Goal: Navigation & Orientation: Find specific page/section

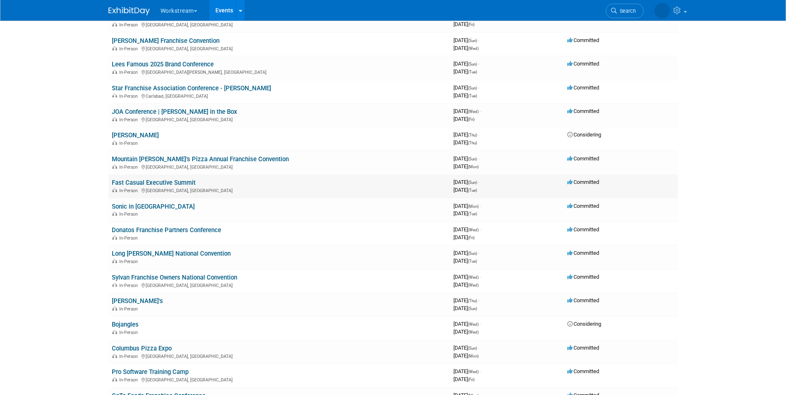
scroll to position [116, 0]
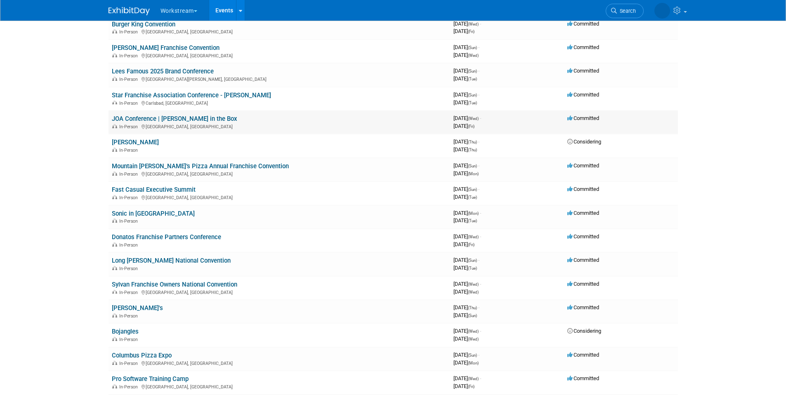
click at [191, 120] on link "JOA Conference | [PERSON_NAME] in the Box" at bounding box center [174, 118] width 125 height 7
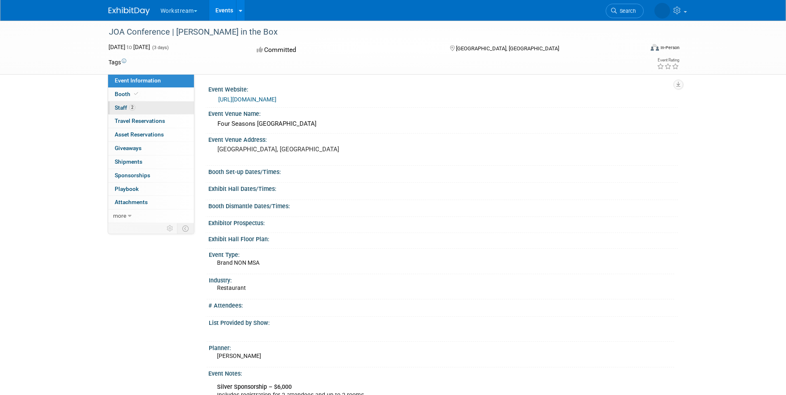
click at [160, 107] on link "2 Staff 2" at bounding box center [151, 108] width 86 height 13
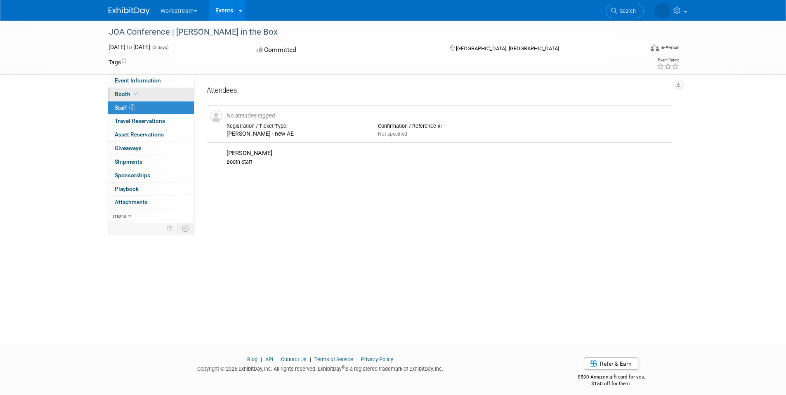
click at [144, 93] on link "Booth" at bounding box center [151, 94] width 86 height 13
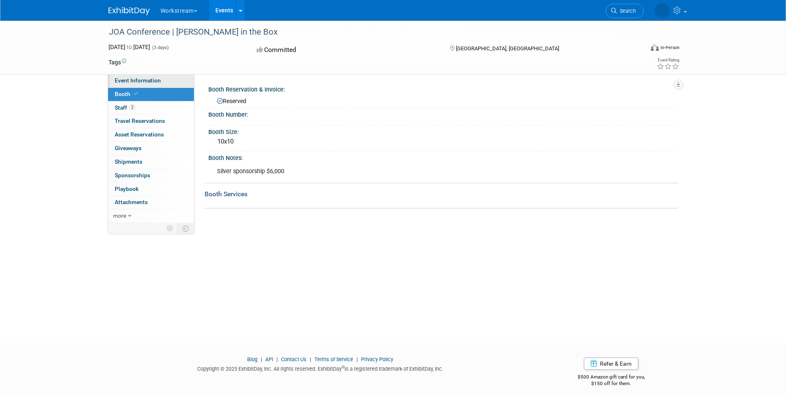
click at [144, 80] on span "Event Information" at bounding box center [138, 80] width 46 height 7
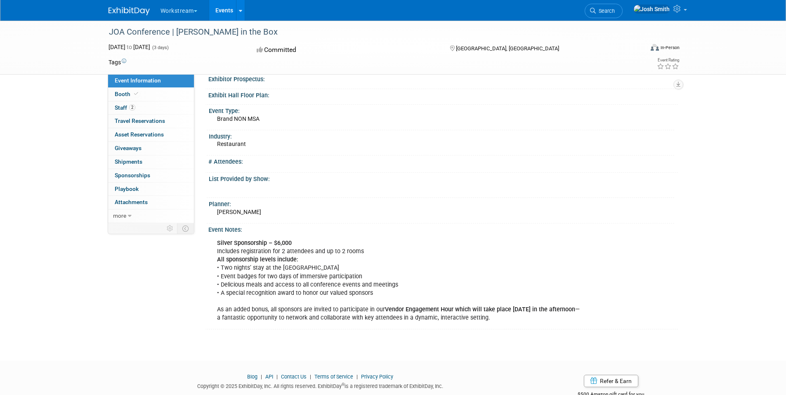
scroll to position [149, 0]
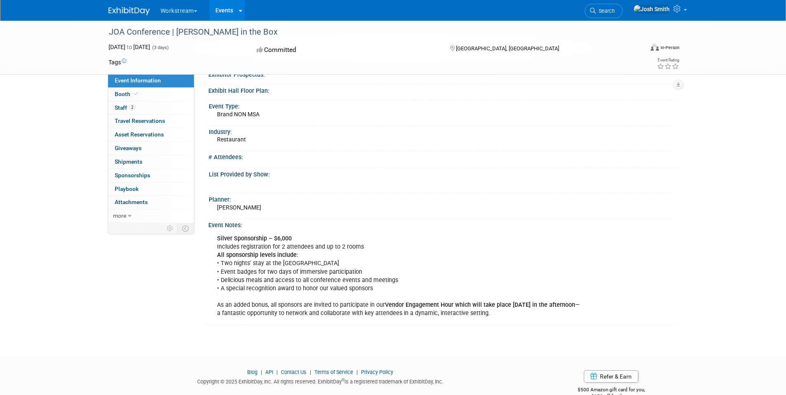
drag, startPoint x: 279, startPoint y: 261, endPoint x: 395, endPoint y: 286, distance: 118.7
click at [395, 286] on div "Silver Sponsorship – $6,000 Includes registration for 2 attendees and up to 2 r…" at bounding box center [398, 276] width 375 height 91
click at [414, 289] on div "Silver Sponsorship – $6,000 Includes registration for 2 attendees and up to 2 r…" at bounding box center [398, 276] width 375 height 91
click at [151, 123] on span "Travel Reservations 0" at bounding box center [140, 121] width 50 height 7
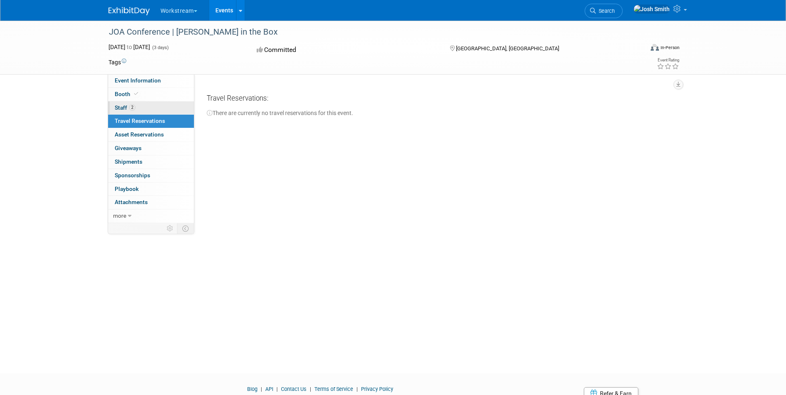
click at [121, 108] on span "Staff 2" at bounding box center [125, 107] width 21 height 7
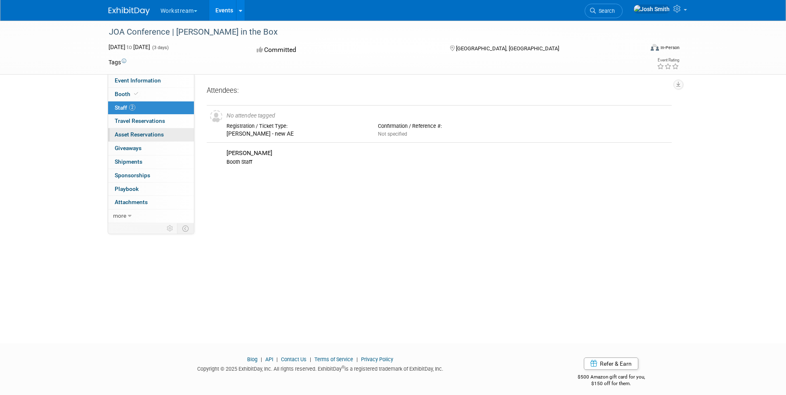
click at [126, 129] on link "0 Asset Reservations 0" at bounding box center [151, 134] width 86 height 13
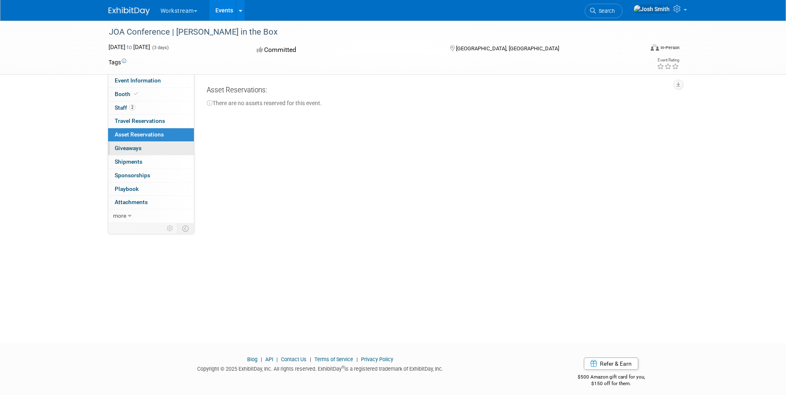
click at [130, 145] on span "Giveaways 0" at bounding box center [128, 148] width 27 height 7
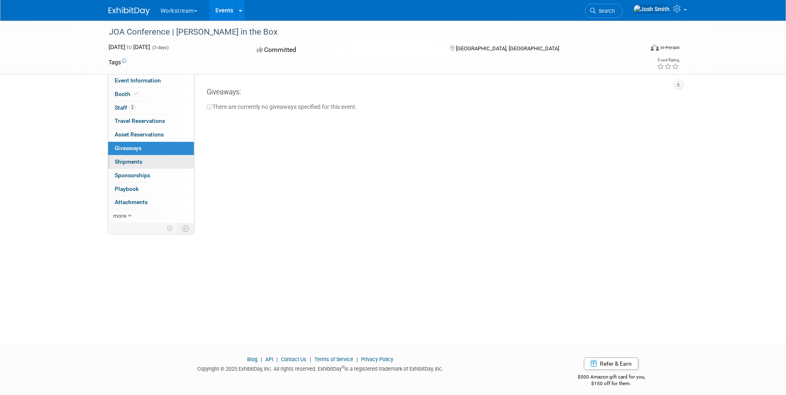
click at [134, 160] on span "Shipments 0" at bounding box center [129, 162] width 28 height 7
click at [134, 174] on span "Sponsorships 0" at bounding box center [133, 175] width 36 height 7
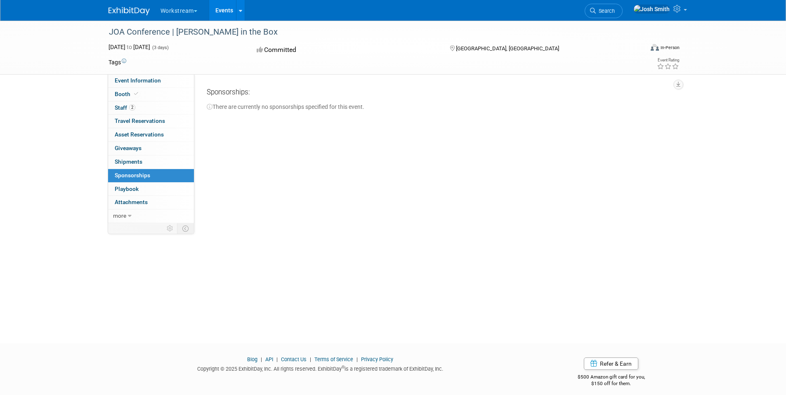
click at [135, 186] on span "Playbook 0" at bounding box center [127, 189] width 24 height 7
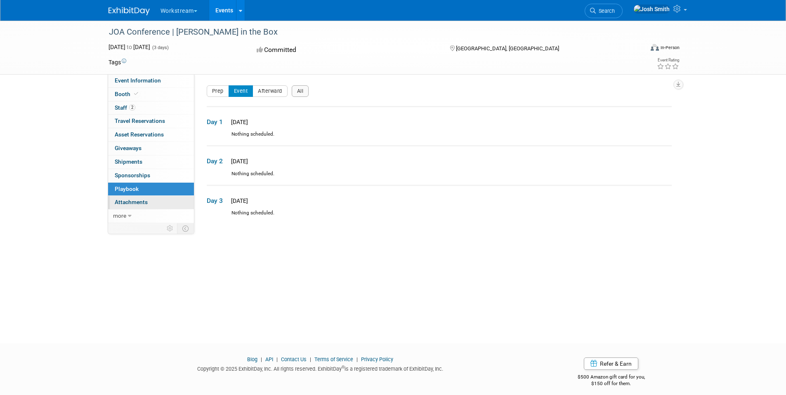
click at [135, 199] on span "Attachments 0" at bounding box center [131, 202] width 33 height 7
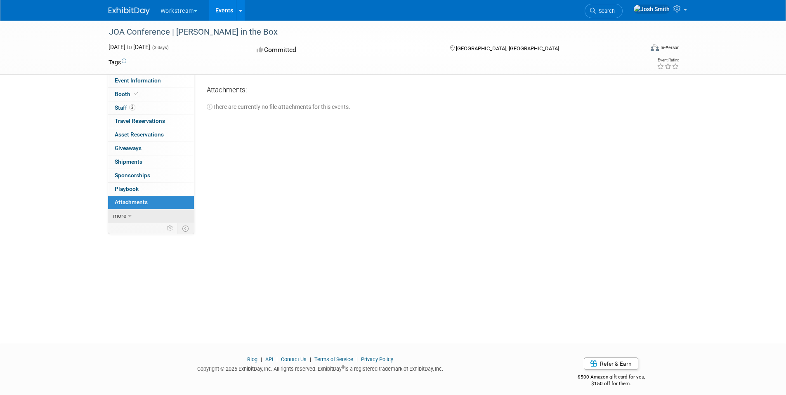
click at [126, 217] on link "more" at bounding box center [151, 216] width 86 height 13
click at [127, 230] on span "Event Binder (.pdf export)" at bounding box center [148, 229] width 66 height 7
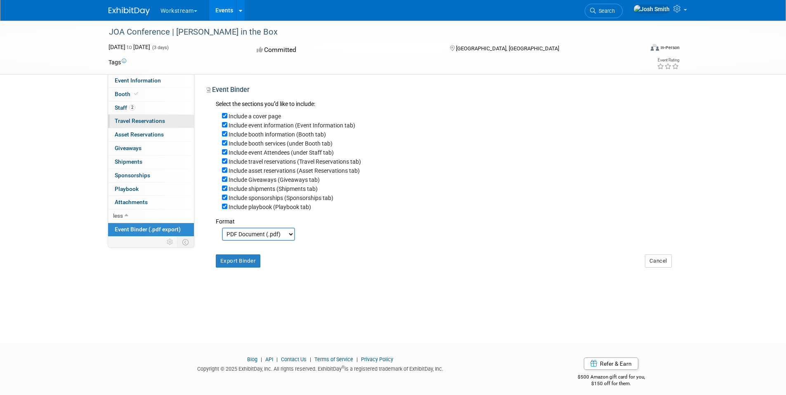
click at [153, 116] on link "0 Travel Reservations 0" at bounding box center [151, 121] width 86 height 13
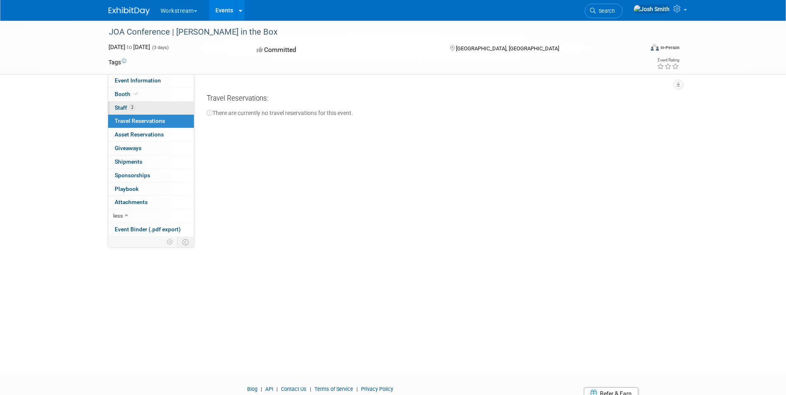
click at [146, 110] on link "2 Staff 2" at bounding box center [151, 108] width 86 height 13
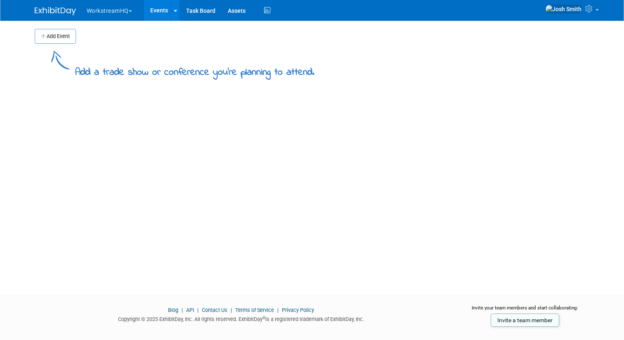
click at [101, 14] on button "WorkstreamHQ" at bounding box center [114, 9] width 57 height 18
click at [114, 38] on link "Workstream" at bounding box center [115, 38] width 59 height 12
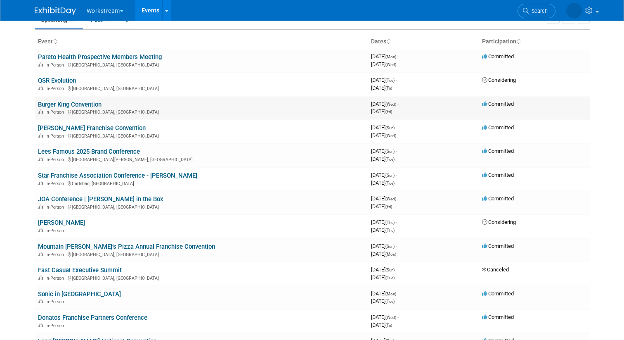
scroll to position [44, 0]
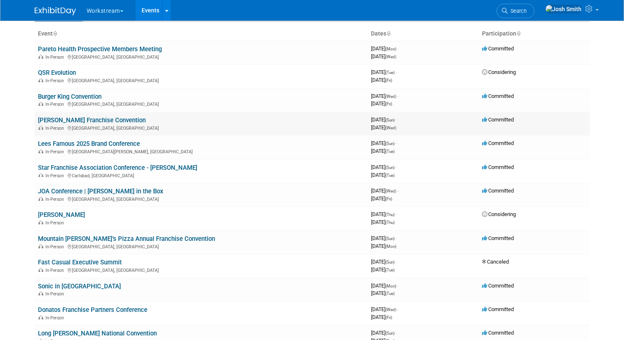
click at [117, 118] on link "Marcos Pizza Franchise Convention" at bounding box center [92, 119] width 108 height 7
